Goal: Find specific page/section: Find specific page/section

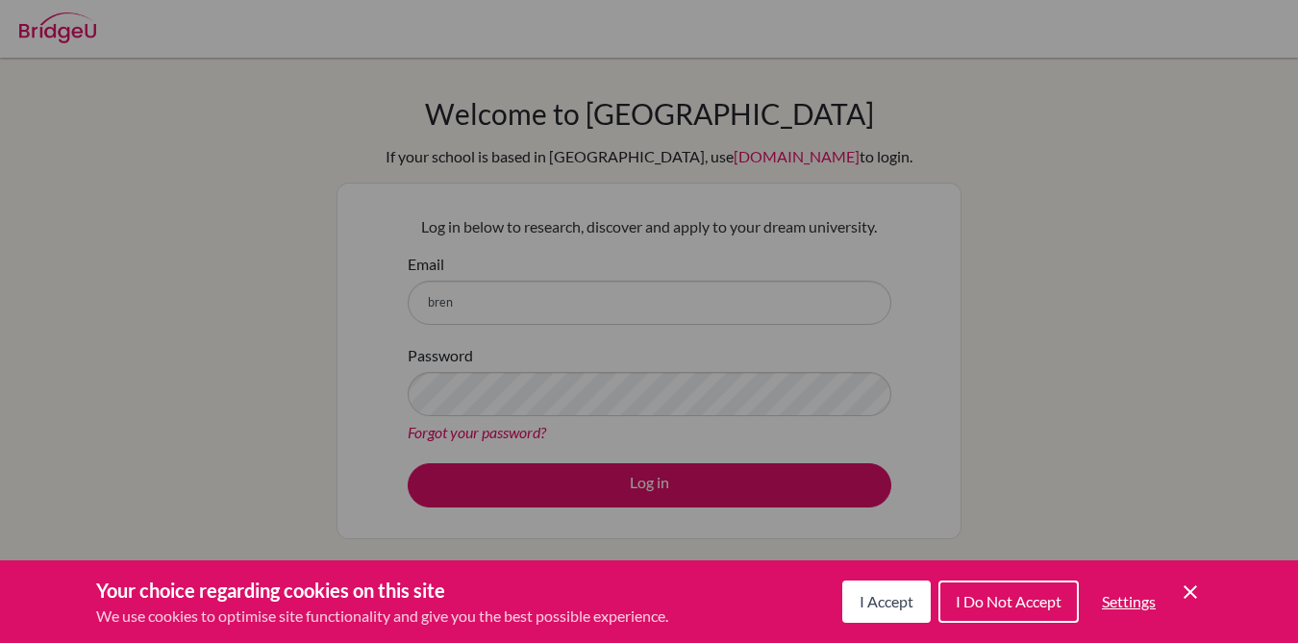
click at [695, 293] on div "Cookie Preferences" at bounding box center [649, 321] width 1298 height 643
click at [967, 597] on span "I Do Not Accept" at bounding box center [1009, 601] width 106 height 18
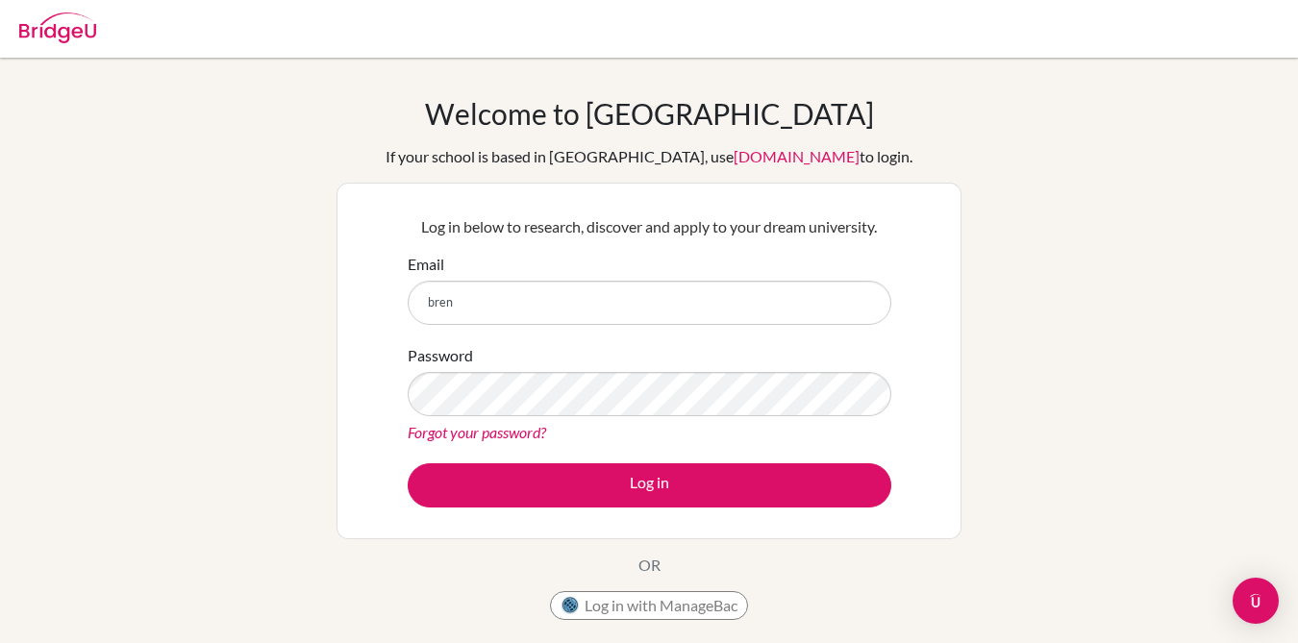
click at [555, 279] on div "Email bren" at bounding box center [650, 289] width 484 height 72
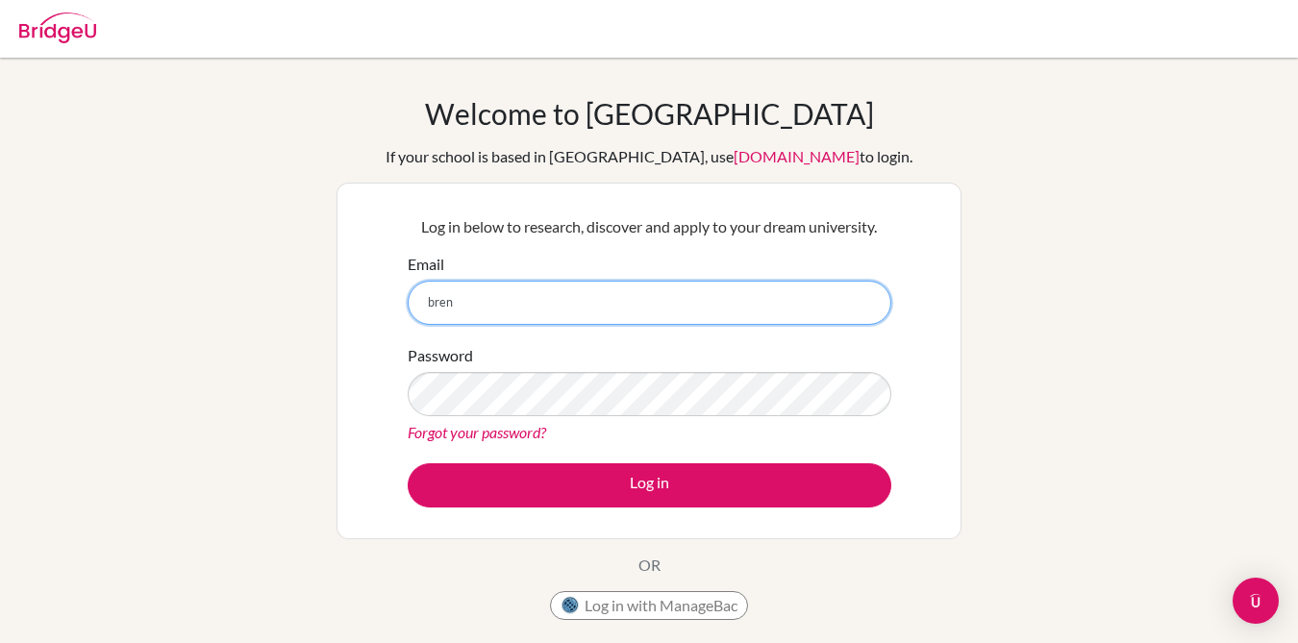
click at [550, 295] on input "bren" at bounding box center [650, 303] width 484 height 44
type input "brennanm@ebv.org.ve"
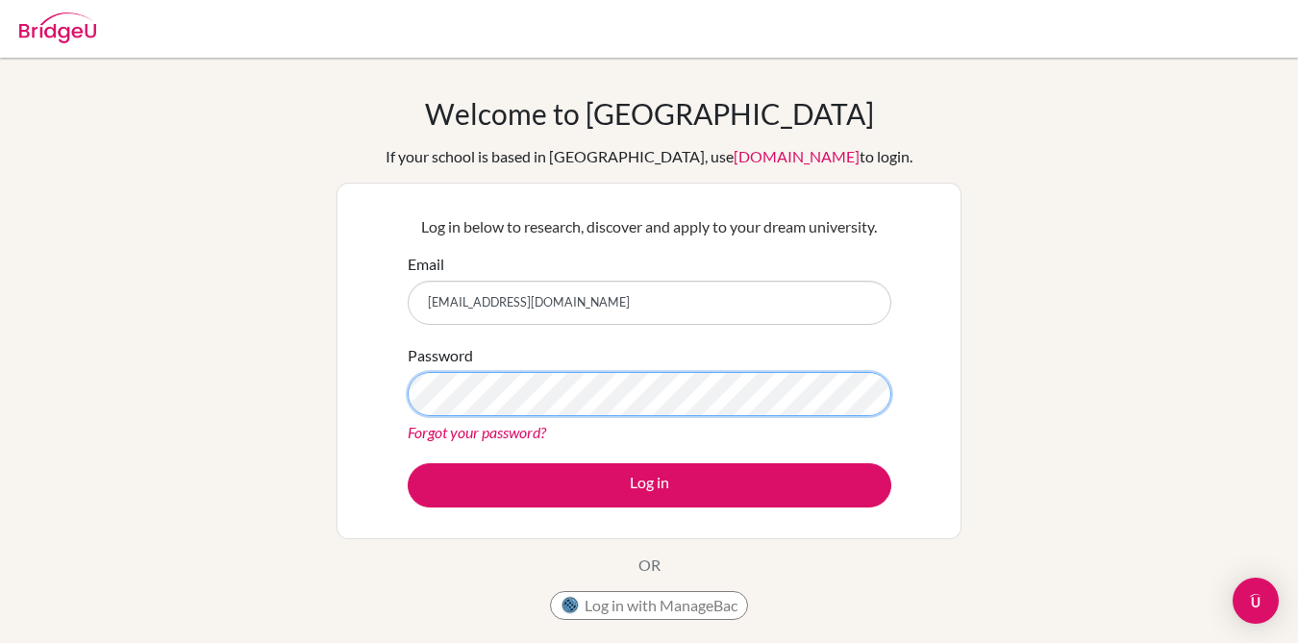
click at [408, 464] on button "Log in" at bounding box center [650, 486] width 484 height 44
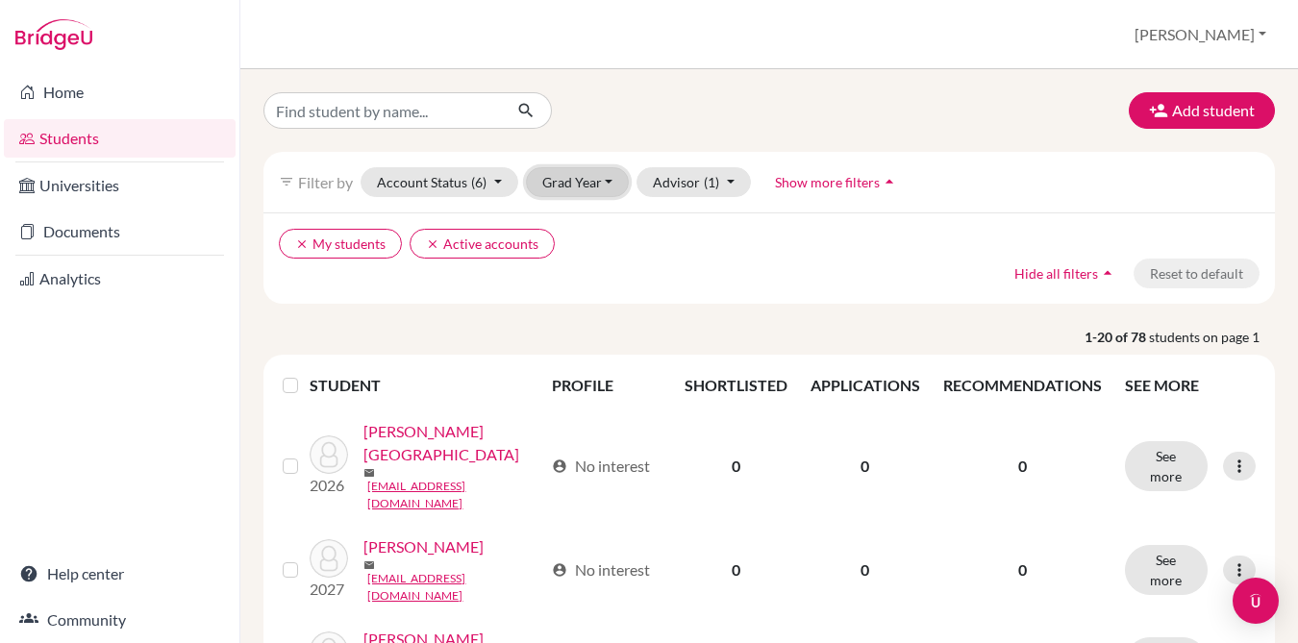
click at [581, 184] on button "Grad Year" at bounding box center [578, 182] width 104 height 30
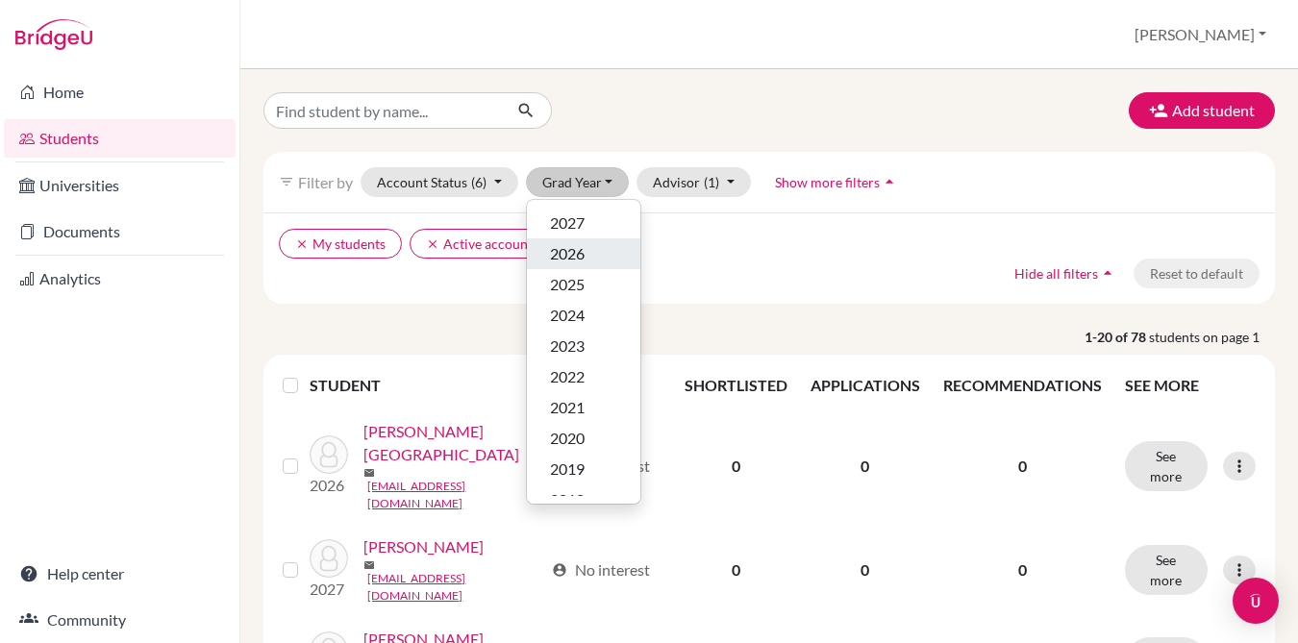
click at [571, 251] on span "2026" at bounding box center [567, 253] width 35 height 23
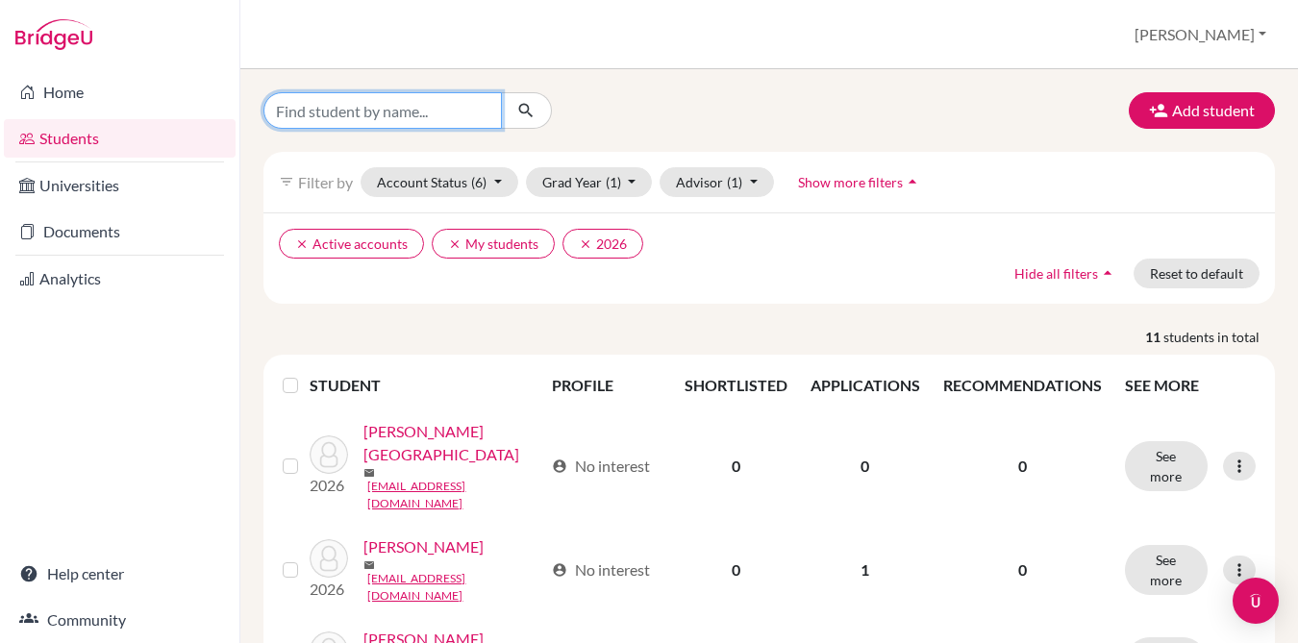
click at [440, 107] on input "Find student by name..." at bounding box center [383, 110] width 239 height 37
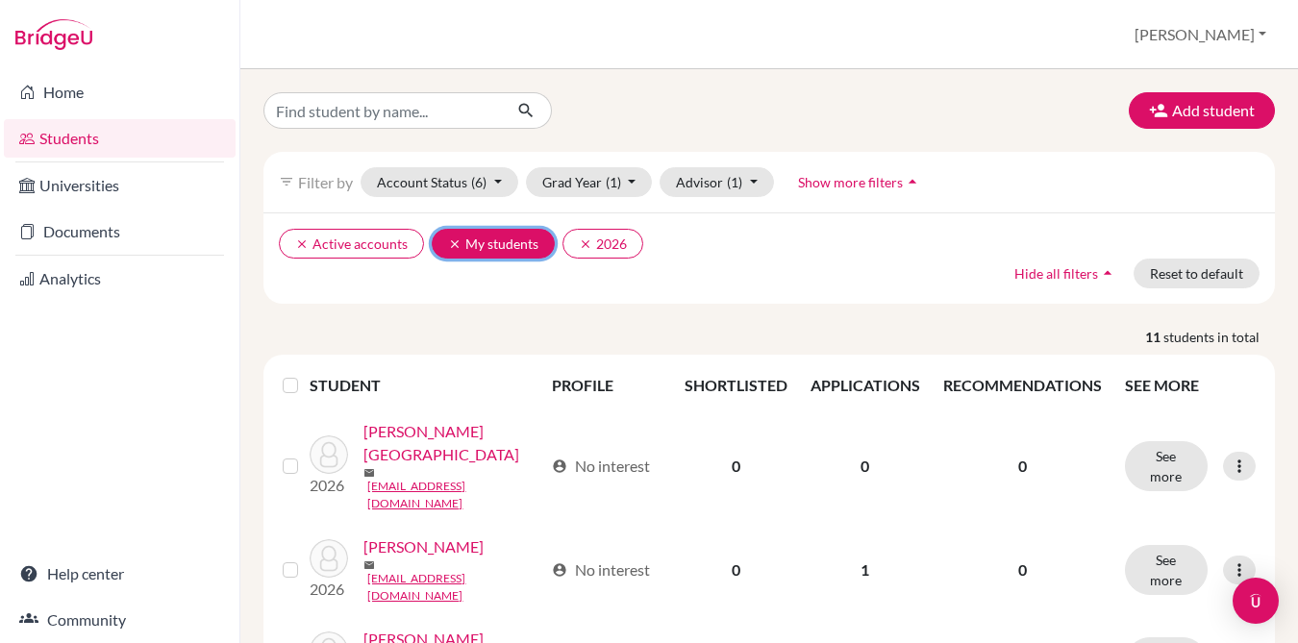
click at [448, 241] on icon "clear" at bounding box center [454, 244] width 13 height 13
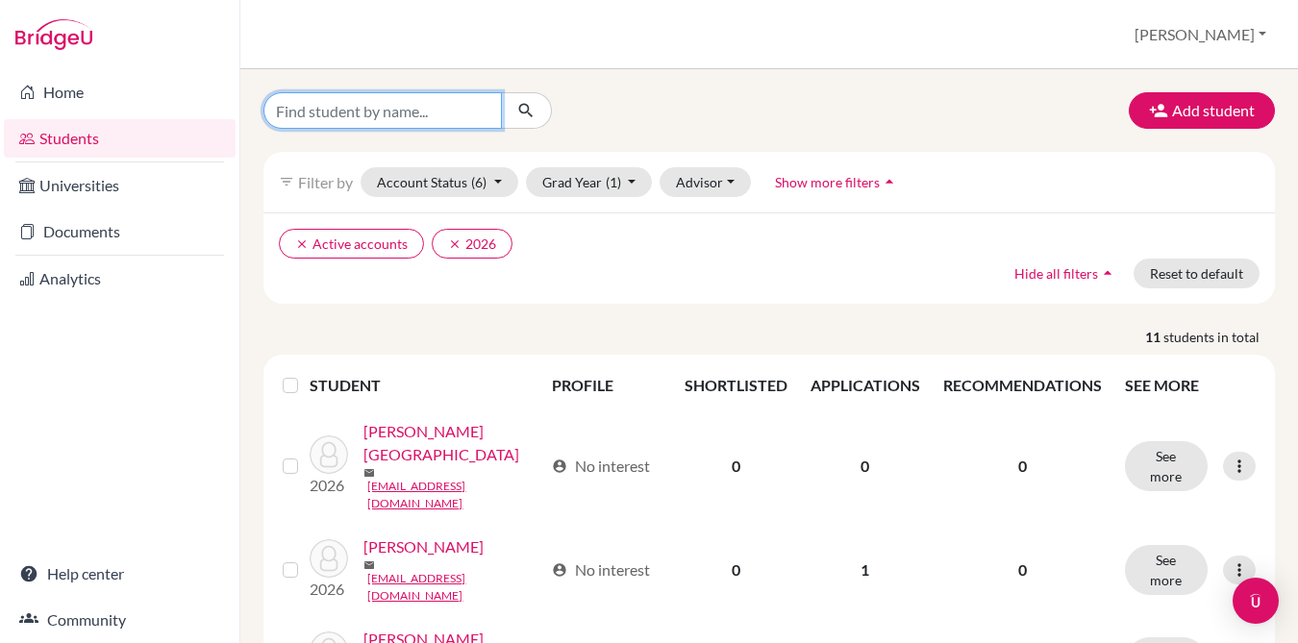
click at [406, 110] on input "Find student by name..." at bounding box center [383, 110] width 239 height 37
type input "[DATE]"
click button "submit" at bounding box center [526, 110] width 51 height 37
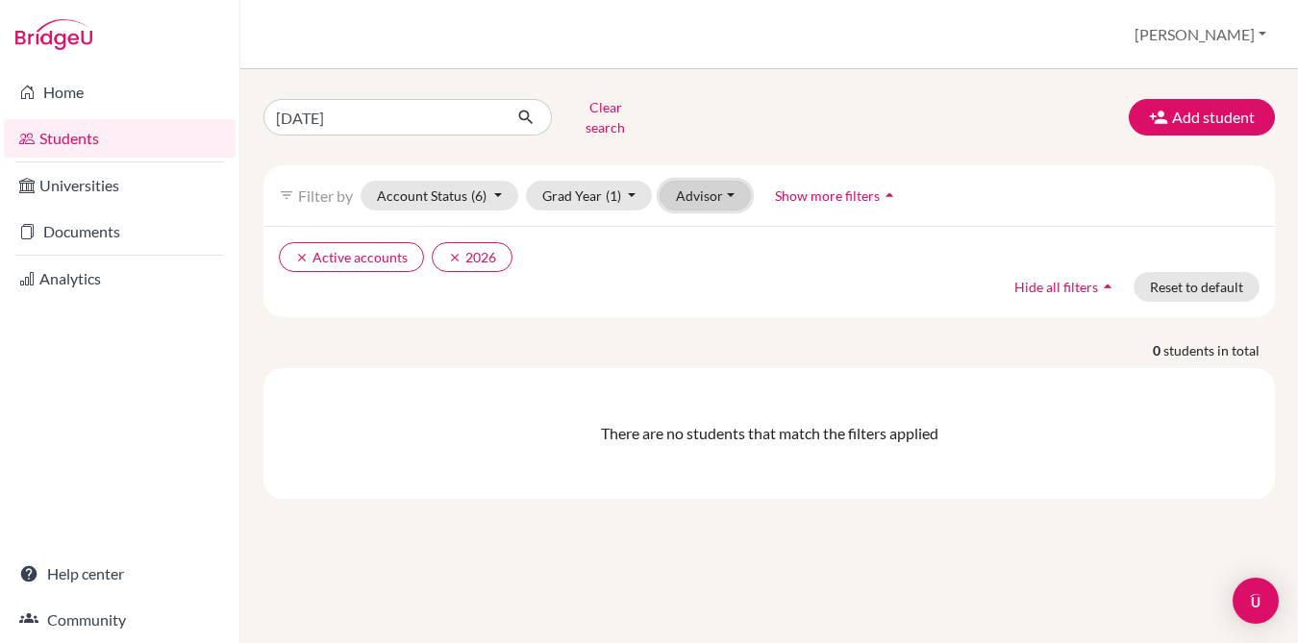
click at [687, 181] on button "Advisor" at bounding box center [705, 196] width 91 height 30
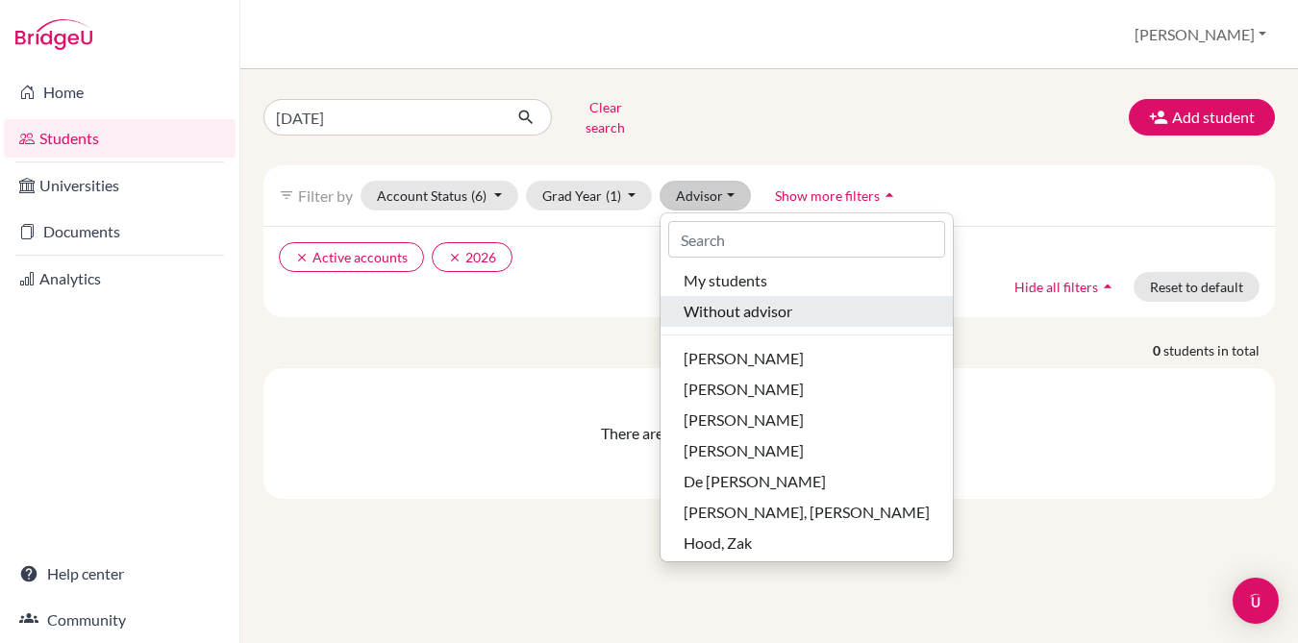
click at [735, 300] on span "Without advisor" at bounding box center [738, 311] width 109 height 23
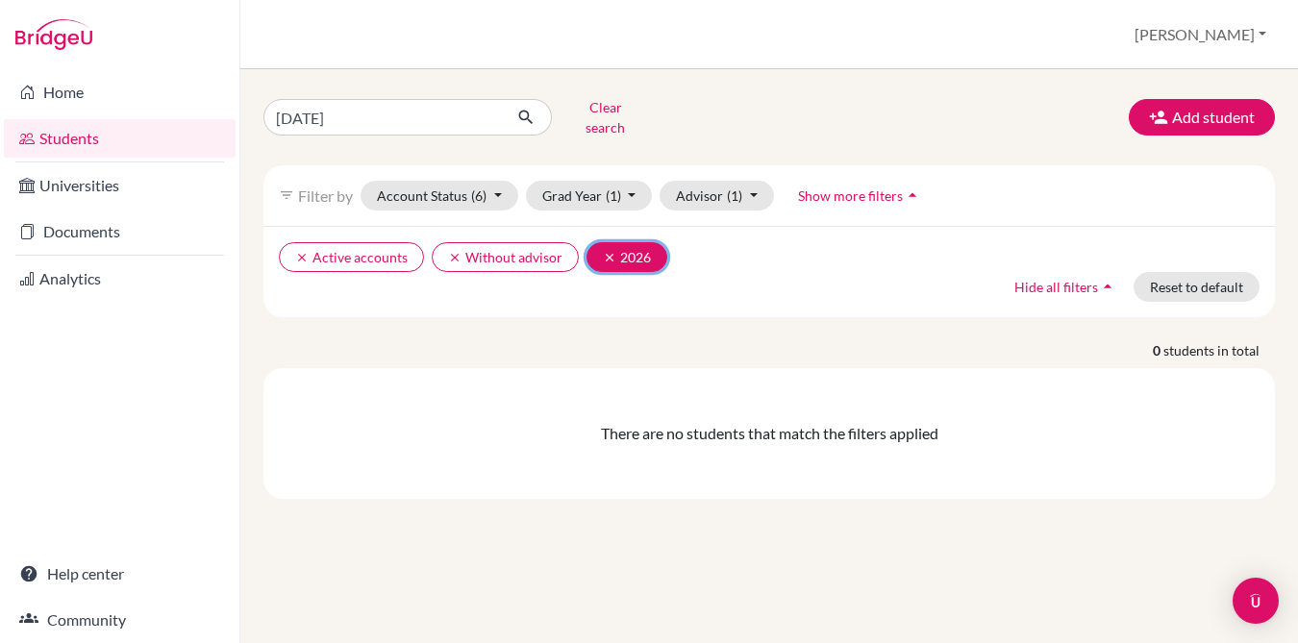
click at [605, 251] on icon "clear" at bounding box center [609, 257] width 13 height 13
click at [325, 131] on div "[DATE] Clear search Add student filter_list Filter by Account Status (6) Active…" at bounding box center [770, 295] width 1012 height 407
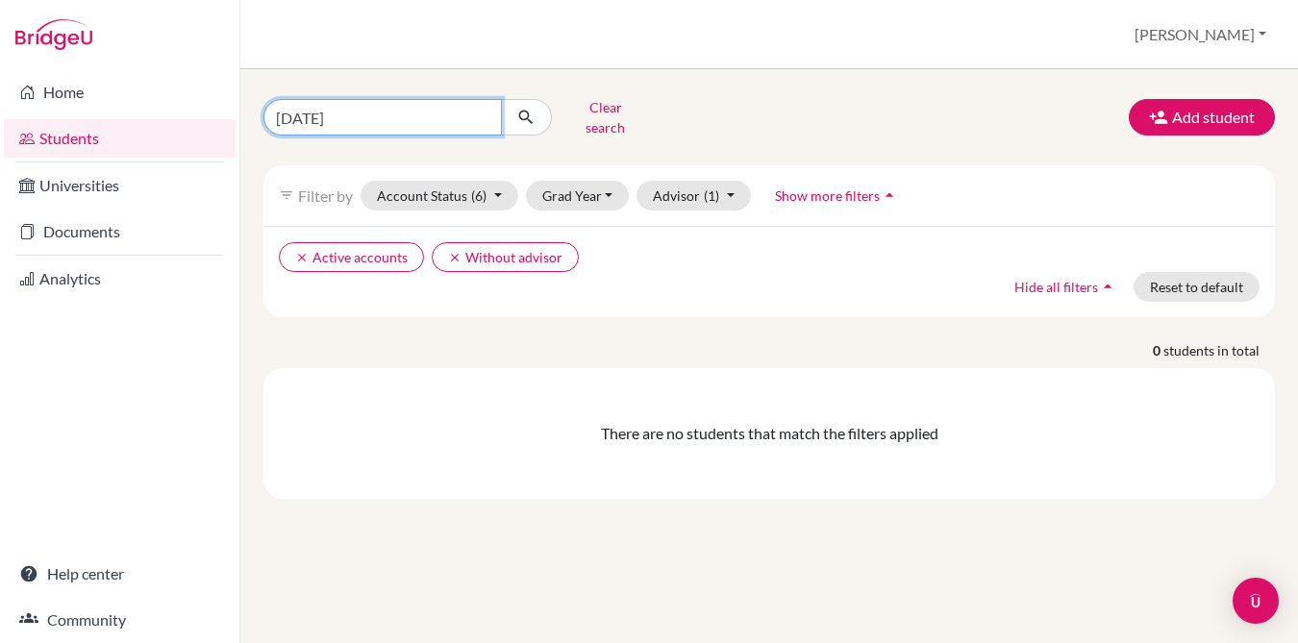
click at [325, 119] on input "[DATE]" at bounding box center [383, 117] width 239 height 37
type input "[PERSON_NAME]"
click button "submit" at bounding box center [526, 117] width 51 height 37
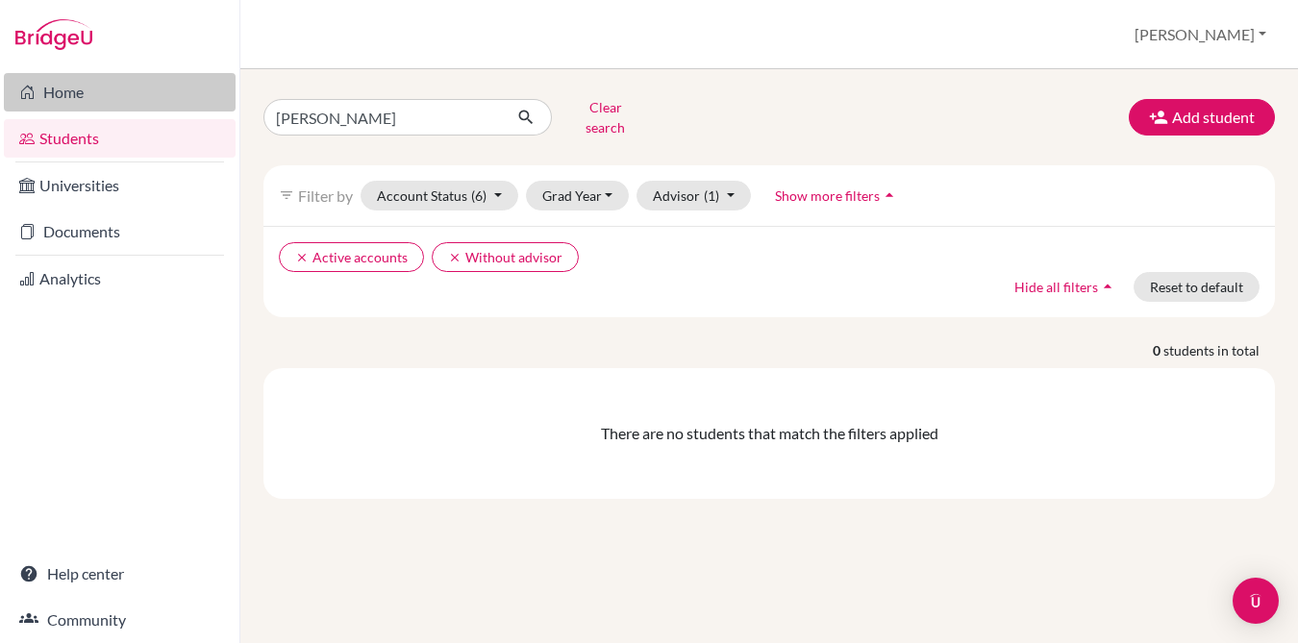
click at [75, 99] on link "Home" at bounding box center [120, 92] width 232 height 38
click at [148, 106] on link "Home" at bounding box center [120, 92] width 232 height 38
